Goal: Task Accomplishment & Management: Manage account settings

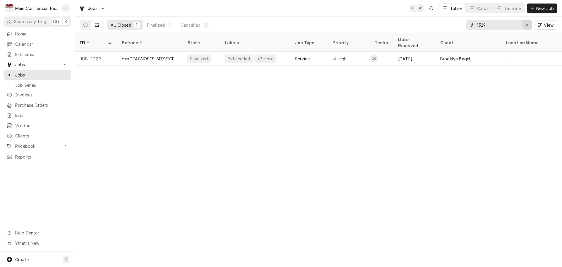
click at [526, 25] on icon "Erase input" at bounding box center [527, 25] width 3 height 4
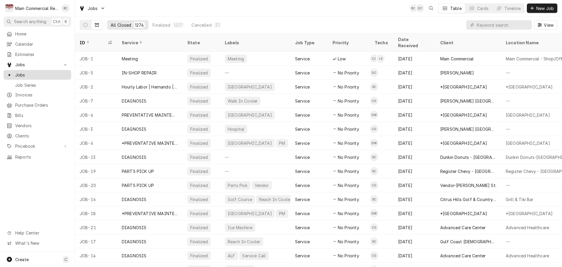
click at [39, 75] on span "Jobs" at bounding box center [41, 75] width 53 height 6
click at [87, 26] on icon "Dynamic Content Wrapper" at bounding box center [85, 25] width 4 height 4
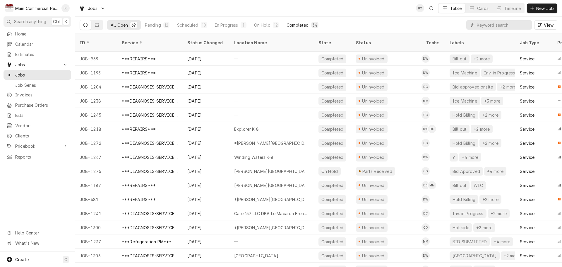
click at [292, 26] on div "Completed" at bounding box center [298, 25] width 22 height 6
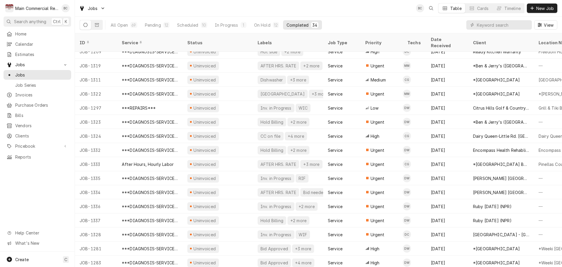
scroll to position [260, 0]
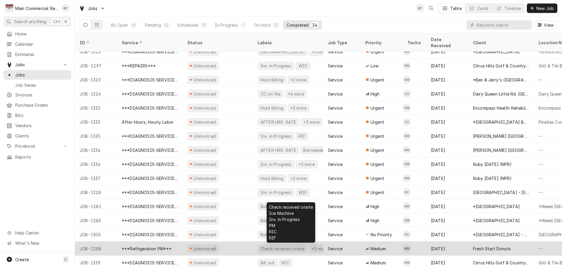
click at [269, 244] on div "Check recieved onsite" at bounding box center [283, 248] width 50 height 8
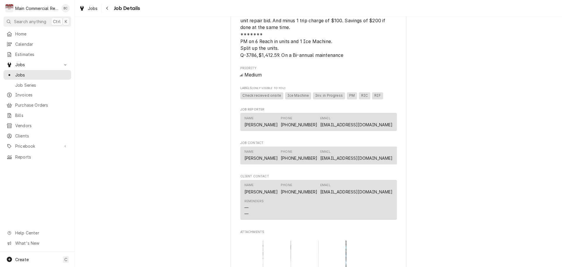
scroll to position [615, 0]
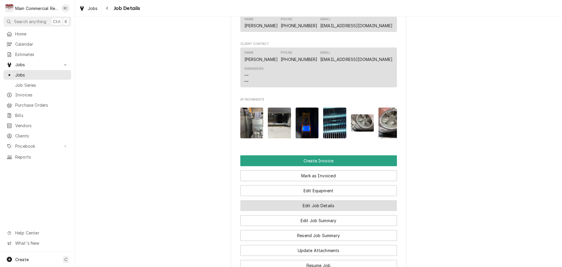
click at [328, 211] on button "Edit Job Details" at bounding box center [318, 205] width 157 height 11
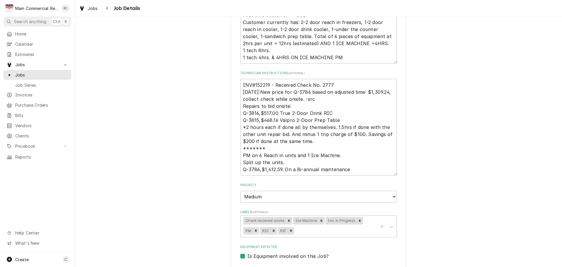
scroll to position [146, 0]
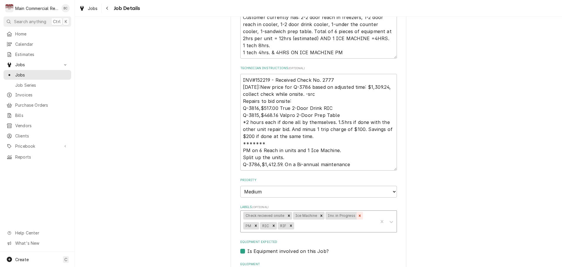
click at [359, 215] on icon "Remove Inv. in Progress" at bounding box center [360, 215] width 2 height 2
type textarea "x"
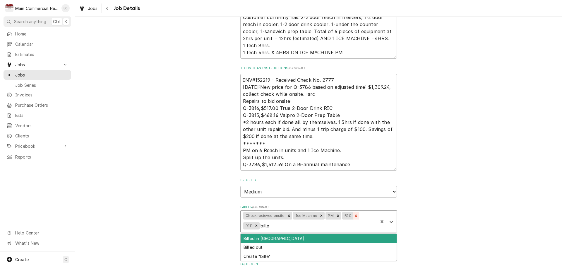
type input "billed"
click at [270, 238] on div "Billed in QBO" at bounding box center [319, 238] width 156 height 9
type textarea "x"
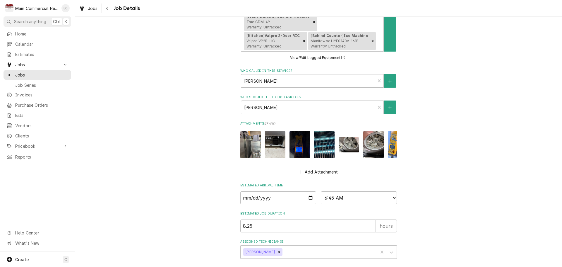
scroll to position [472, 0]
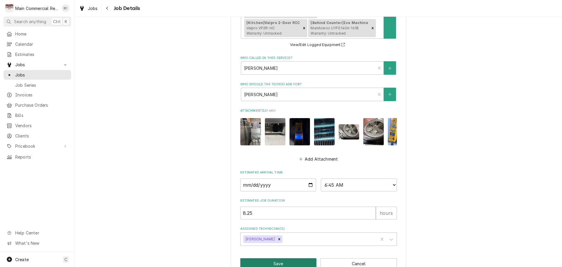
click at [276, 258] on button "Save" at bounding box center [278, 263] width 76 height 11
type textarea "x"
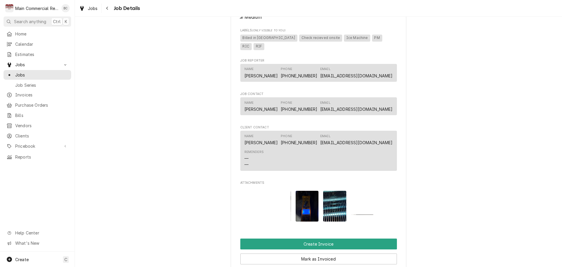
scroll to position [615, 0]
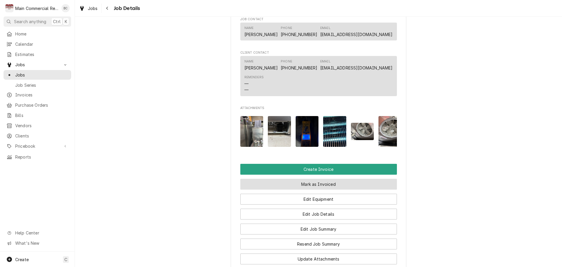
click at [304, 187] on button "Mark as Invoiced" at bounding box center [318, 184] width 157 height 11
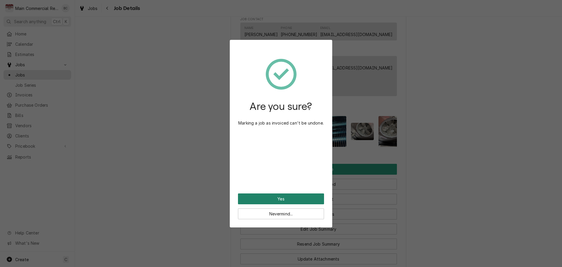
click at [295, 197] on button "Yes" at bounding box center [281, 198] width 86 height 11
